Goal: Information Seeking & Learning: Learn about a topic

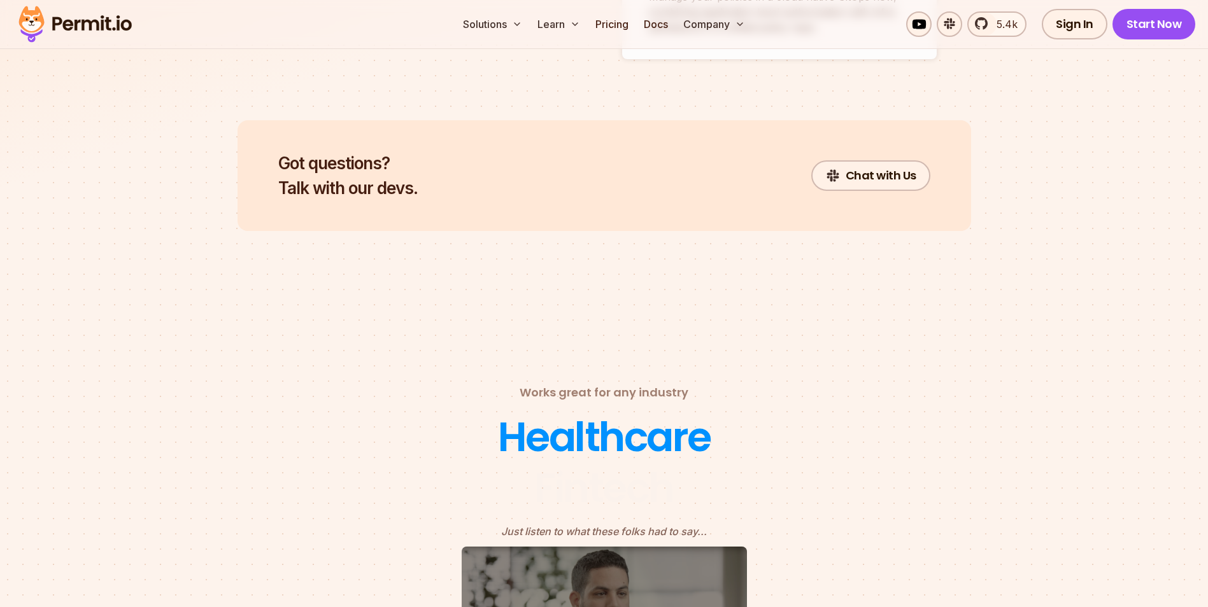
scroll to position [5008, 0]
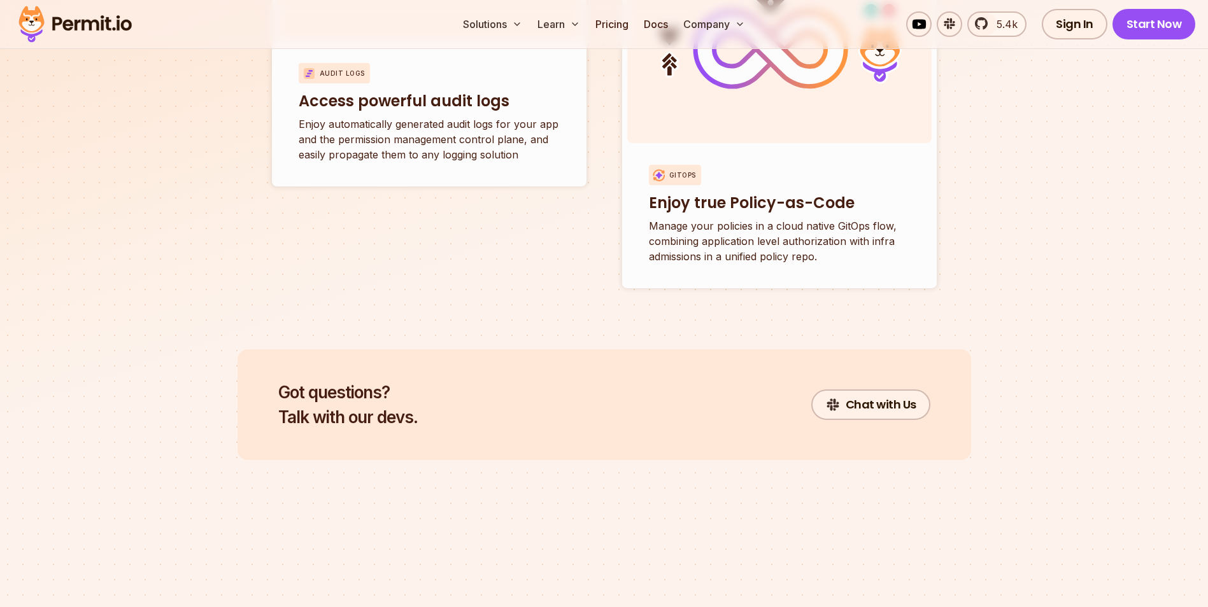
click at [114, 28] on img at bounding box center [75, 24] width 125 height 43
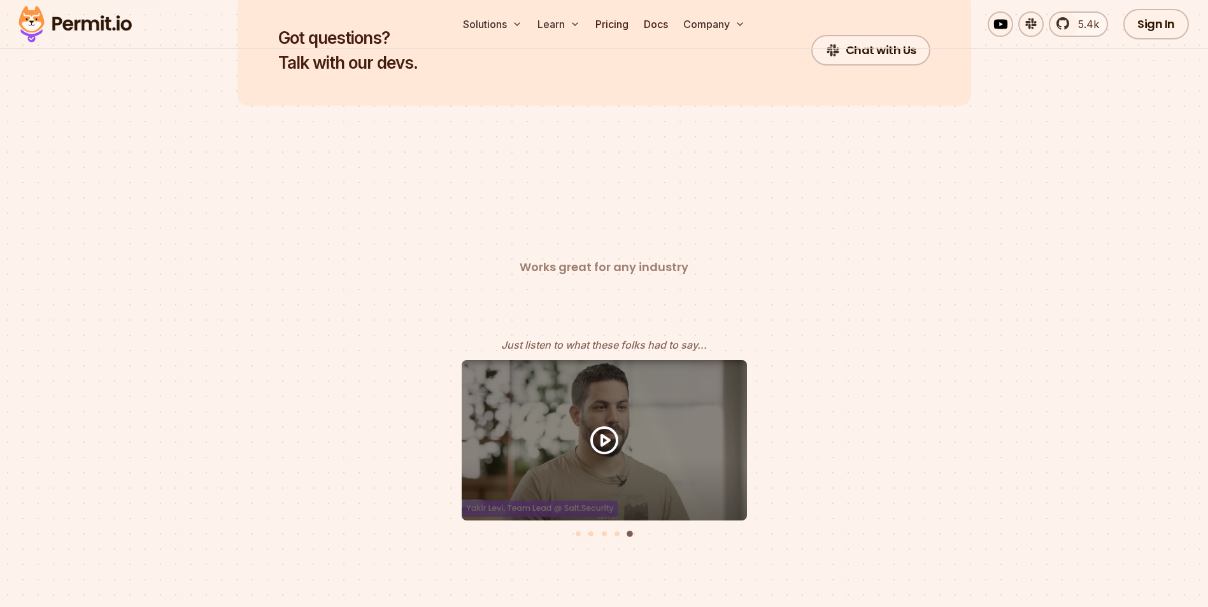
scroll to position [0, 0]
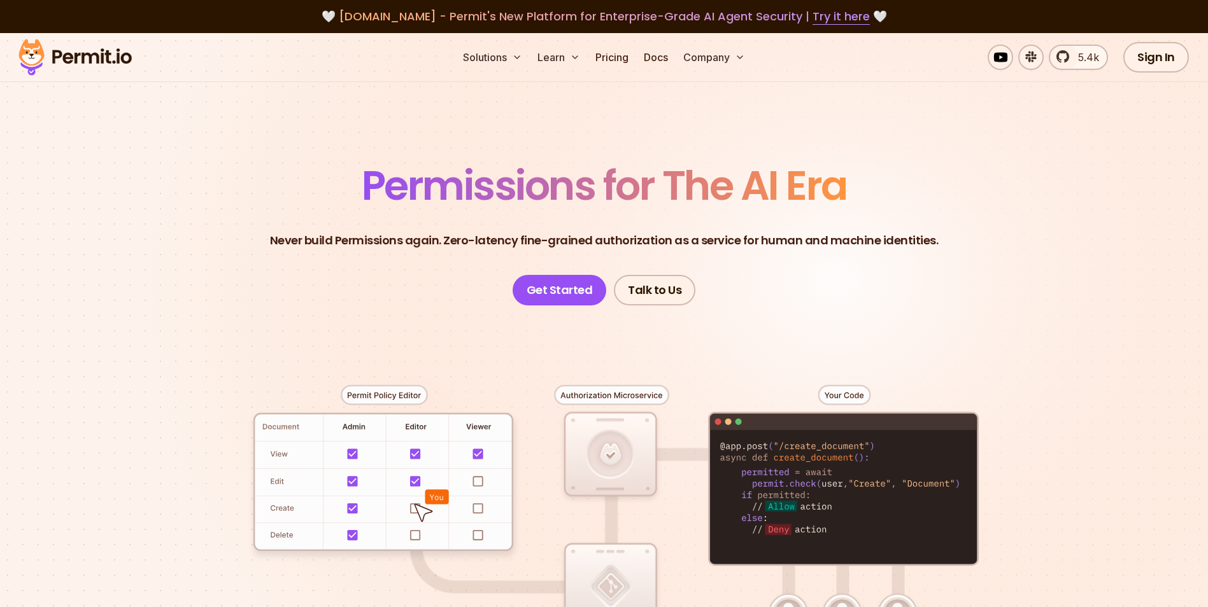
drag, startPoint x: 1083, startPoint y: 292, endPoint x: 1072, endPoint y: 188, distance: 104.4
click at [1083, 287] on section "Permissions for The AI Era Never build Permissions again. Zero-latency fine-gra…" at bounding box center [604, 453] width 1208 height 840
click at [1100, 250] on section "Permissions for The AI Era Never build Permissions again. Zero-latency fine-gra…" at bounding box center [604, 453] width 1208 height 840
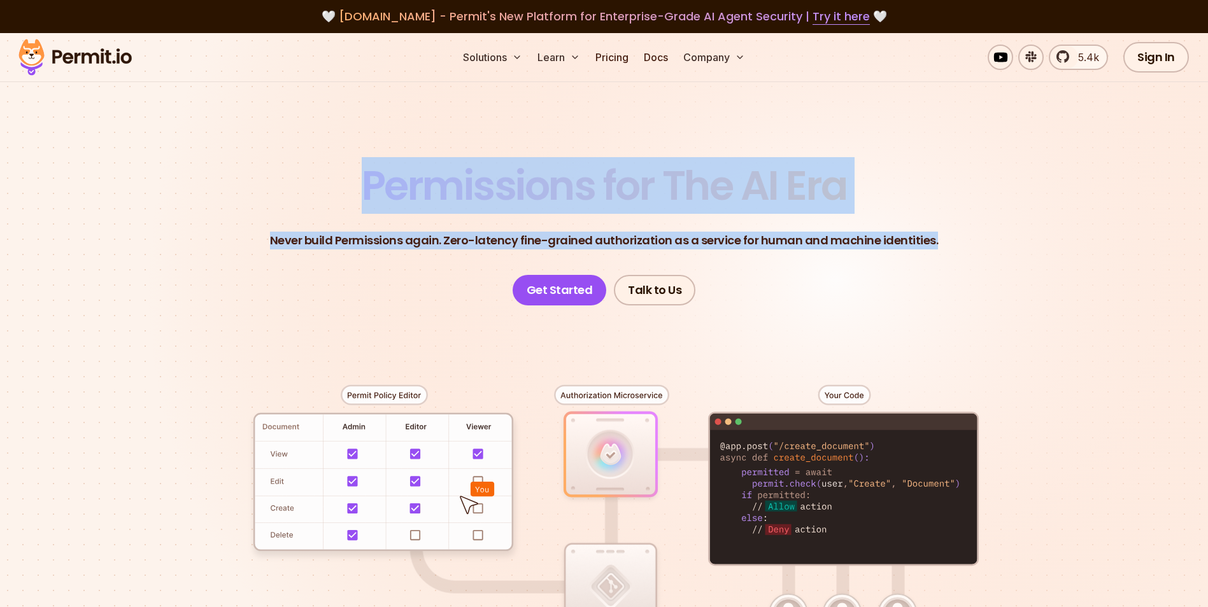
drag, startPoint x: 367, startPoint y: 185, endPoint x: 943, endPoint y: 231, distance: 578.1
click at [943, 231] on header "Permissions for The AI Era Never build Permissions again. Zero-latency fine-gra…" at bounding box center [604, 236] width 891 height 140
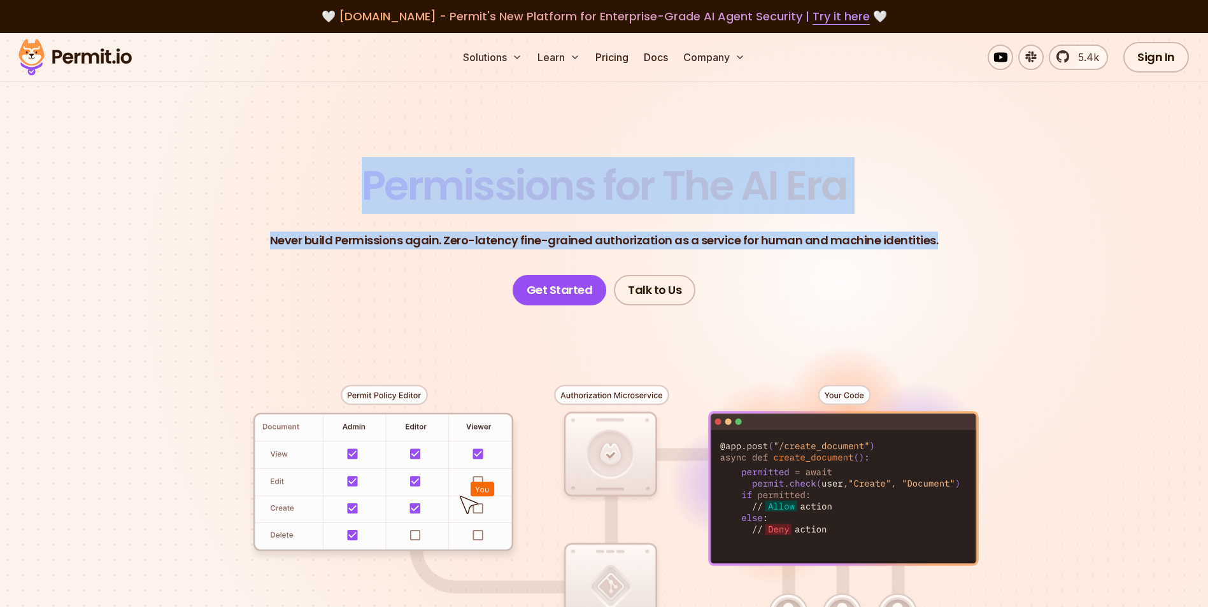
drag, startPoint x: 943, startPoint y: 231, endPoint x: 862, endPoint y: 245, distance: 82.6
click at [862, 245] on p "Never build Permissions again. Zero-latency fine-grained authorization as a ser…" at bounding box center [604, 241] width 669 height 18
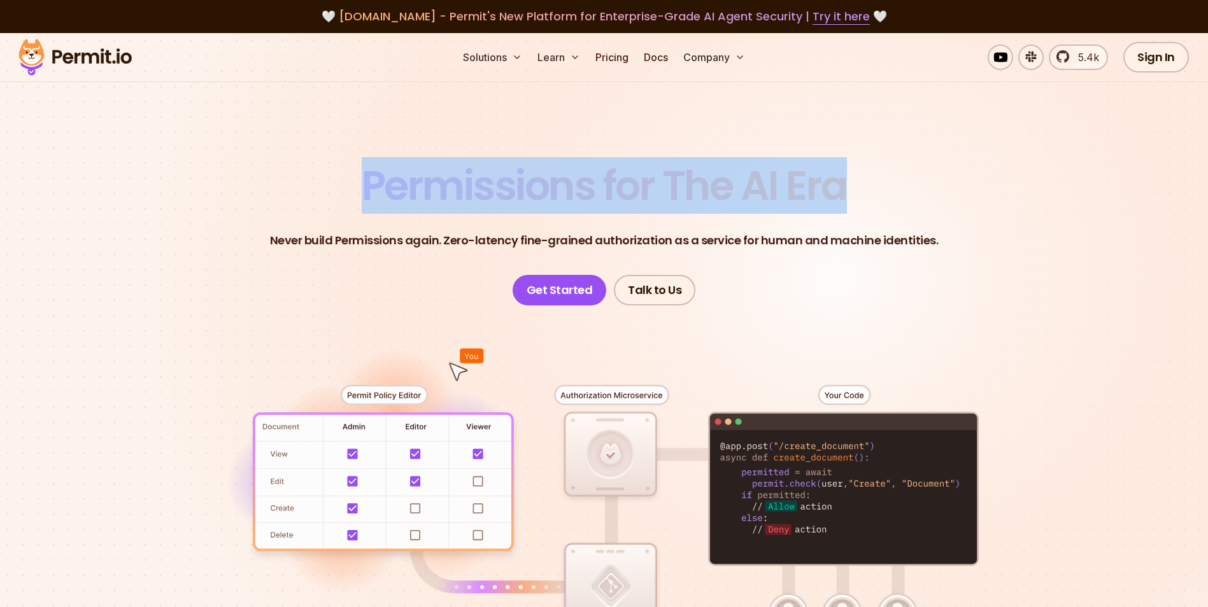
drag, startPoint x: 847, startPoint y: 192, endPoint x: 369, endPoint y: 190, distance: 478.2
click at [369, 190] on span "Permissions for The AI Era" at bounding box center [604, 185] width 485 height 57
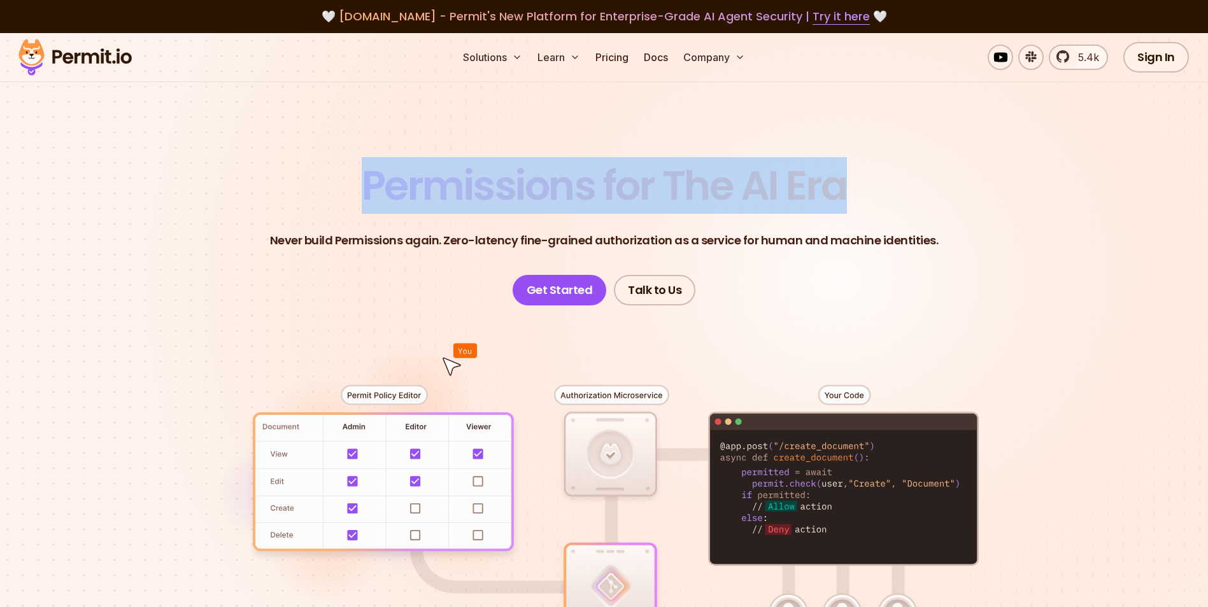
drag, startPoint x: 369, startPoint y: 190, endPoint x: 360, endPoint y: 190, distance: 8.9
click at [362, 190] on h1 "Permissions for The AI Era" at bounding box center [604, 186] width 485 height 41
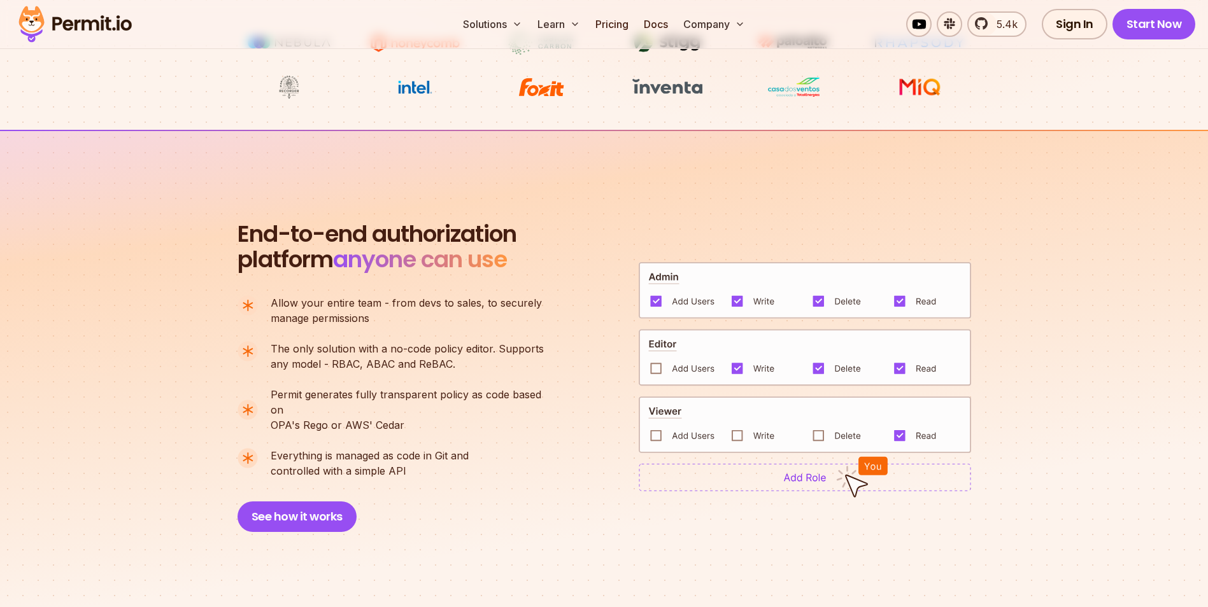
scroll to position [764, 0]
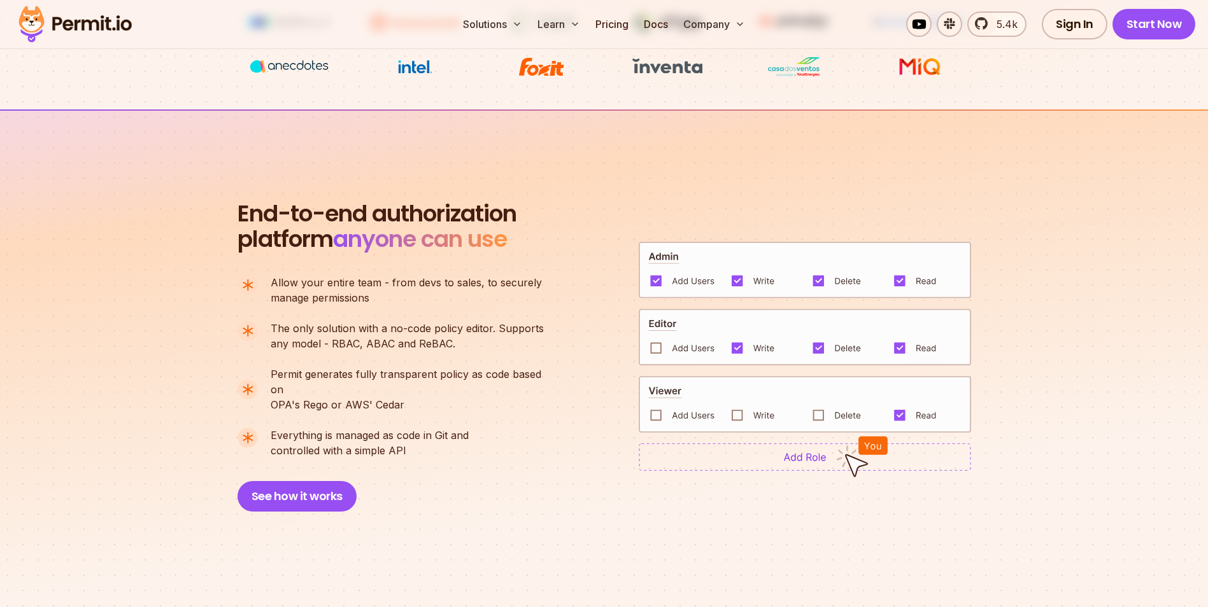
click at [685, 276] on img at bounding box center [805, 269] width 332 height 57
drag, startPoint x: 655, startPoint y: 275, endPoint x: 678, endPoint y: 272, distance: 23.1
click at [656, 274] on img at bounding box center [805, 269] width 332 height 57
click at [738, 273] on img at bounding box center [805, 269] width 332 height 57
click at [659, 25] on link "Docs" at bounding box center [656, 23] width 34 height 25
